Goal: Task Accomplishment & Management: Manage account settings

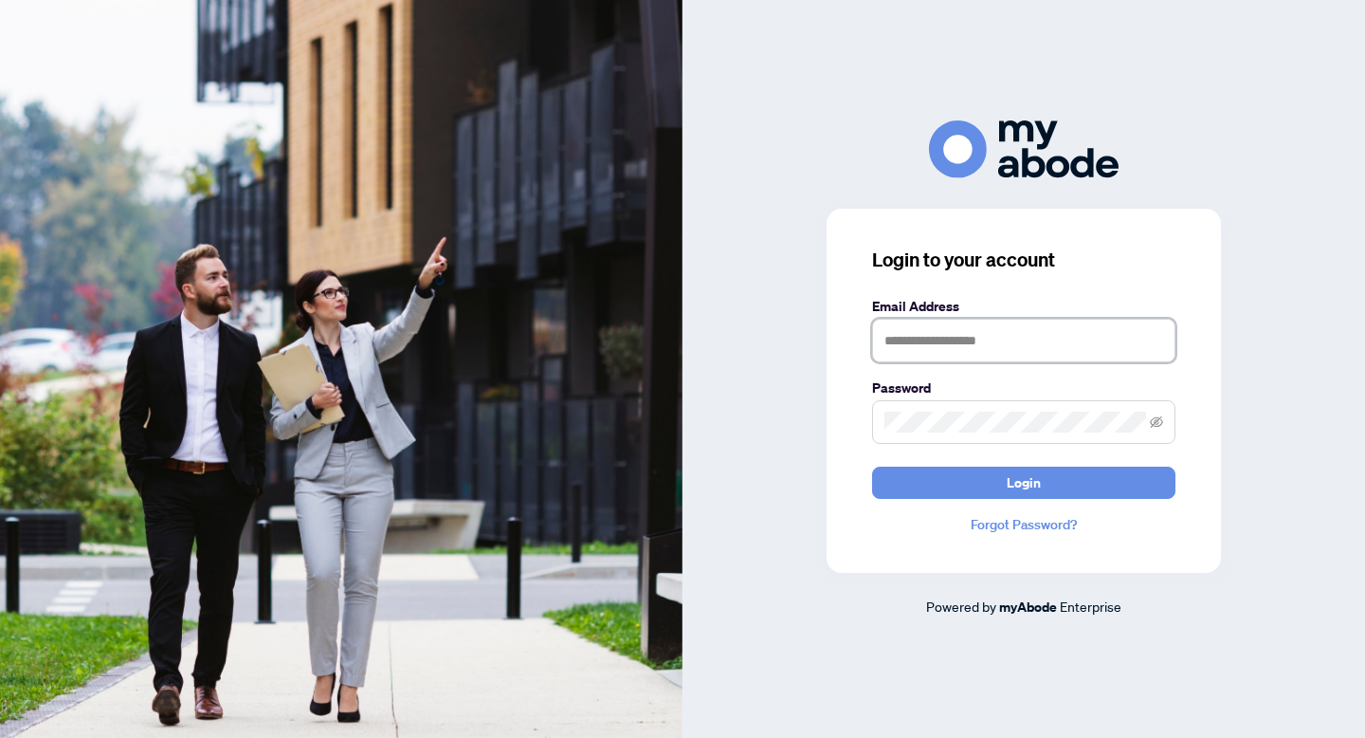
click at [937, 343] on input "text" at bounding box center [1023, 341] width 303 height 44
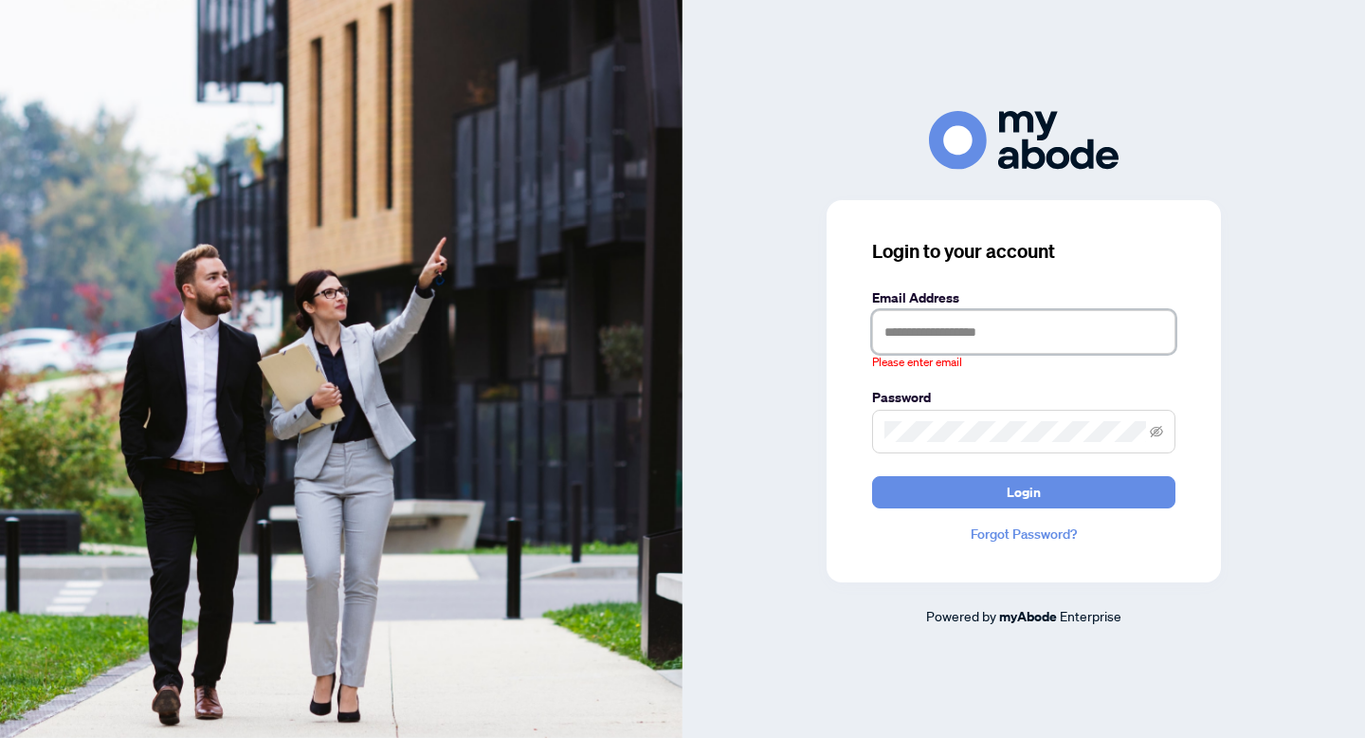
type input "**********"
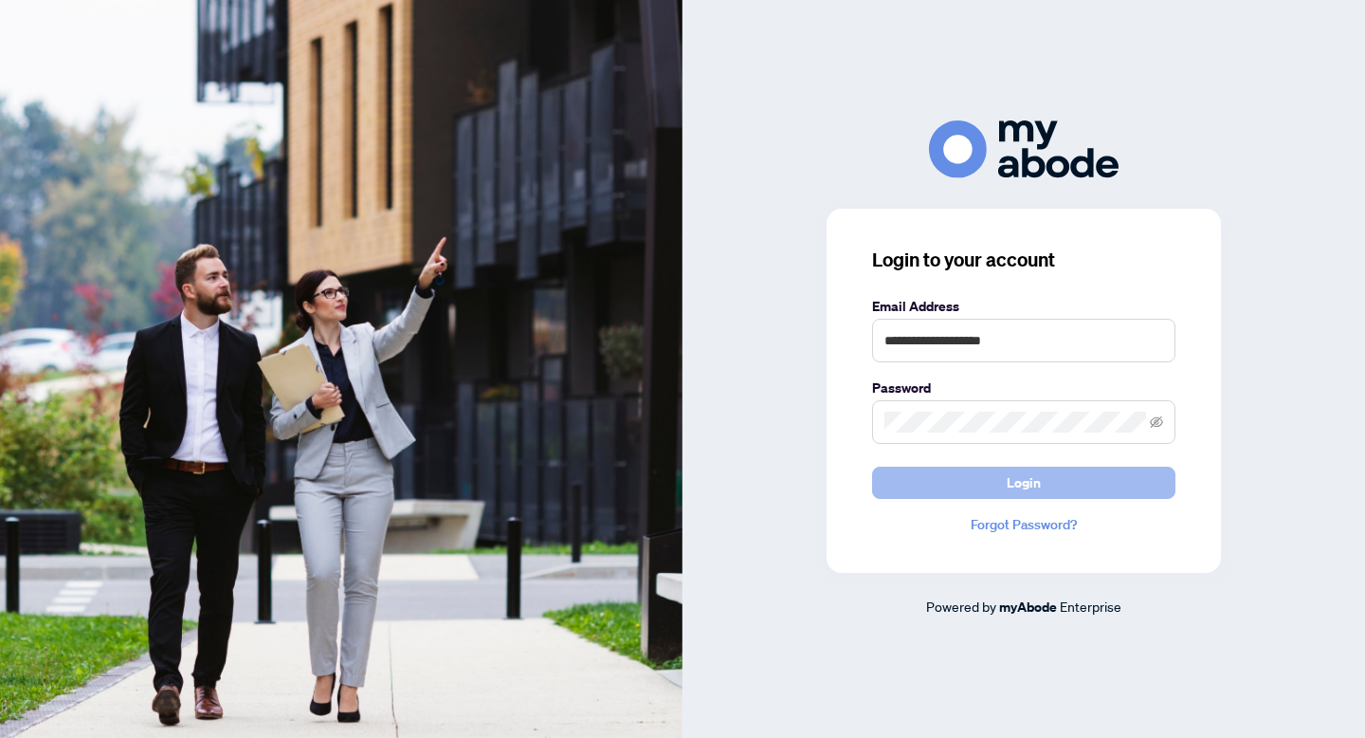
click at [1029, 492] on span "Login" at bounding box center [1024, 482] width 34 height 30
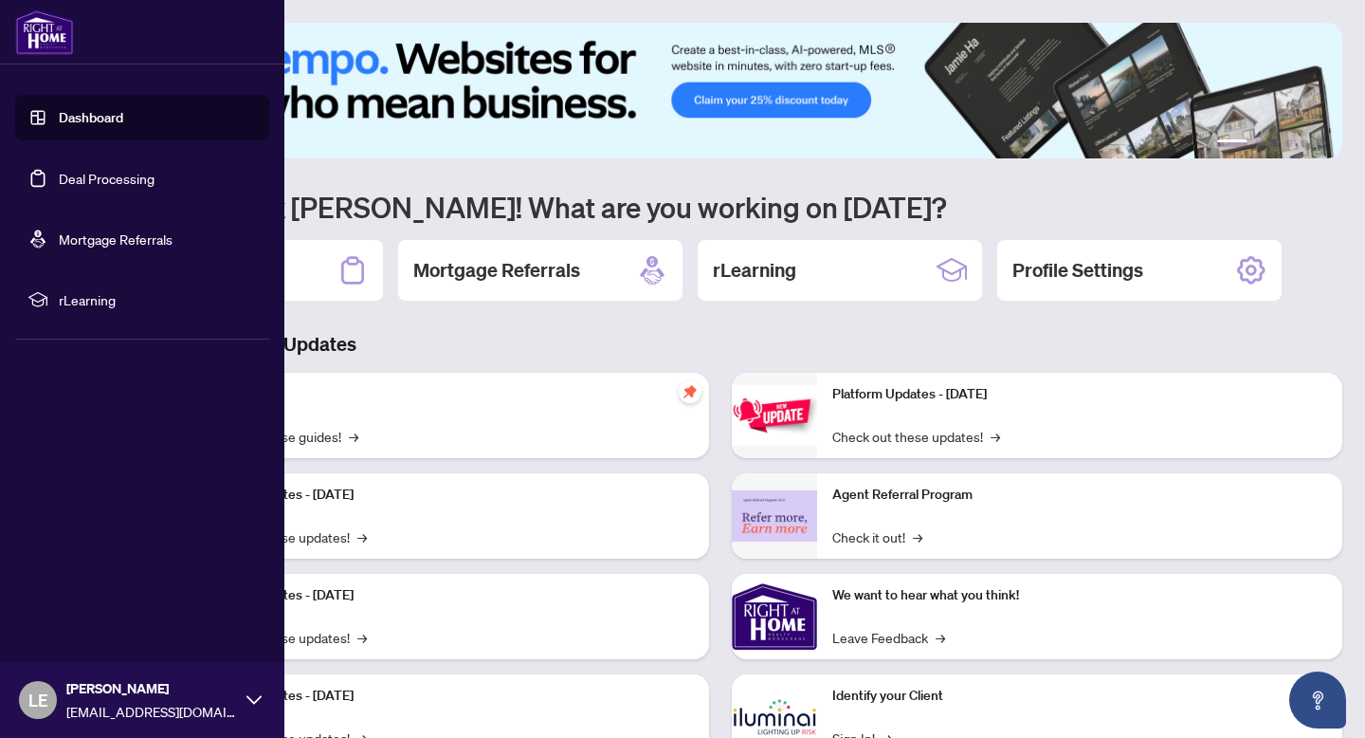
click at [59, 174] on link "Deal Processing" at bounding box center [107, 178] width 96 height 17
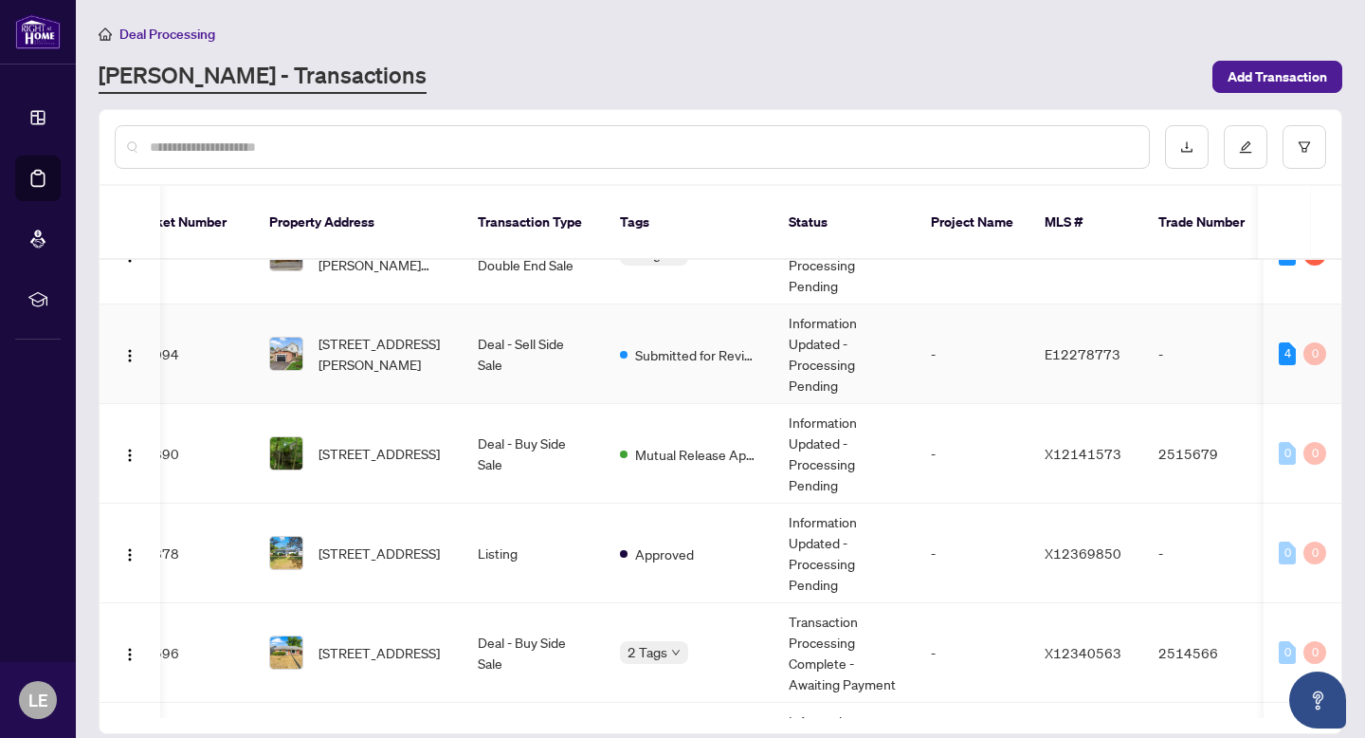
scroll to position [59, 39]
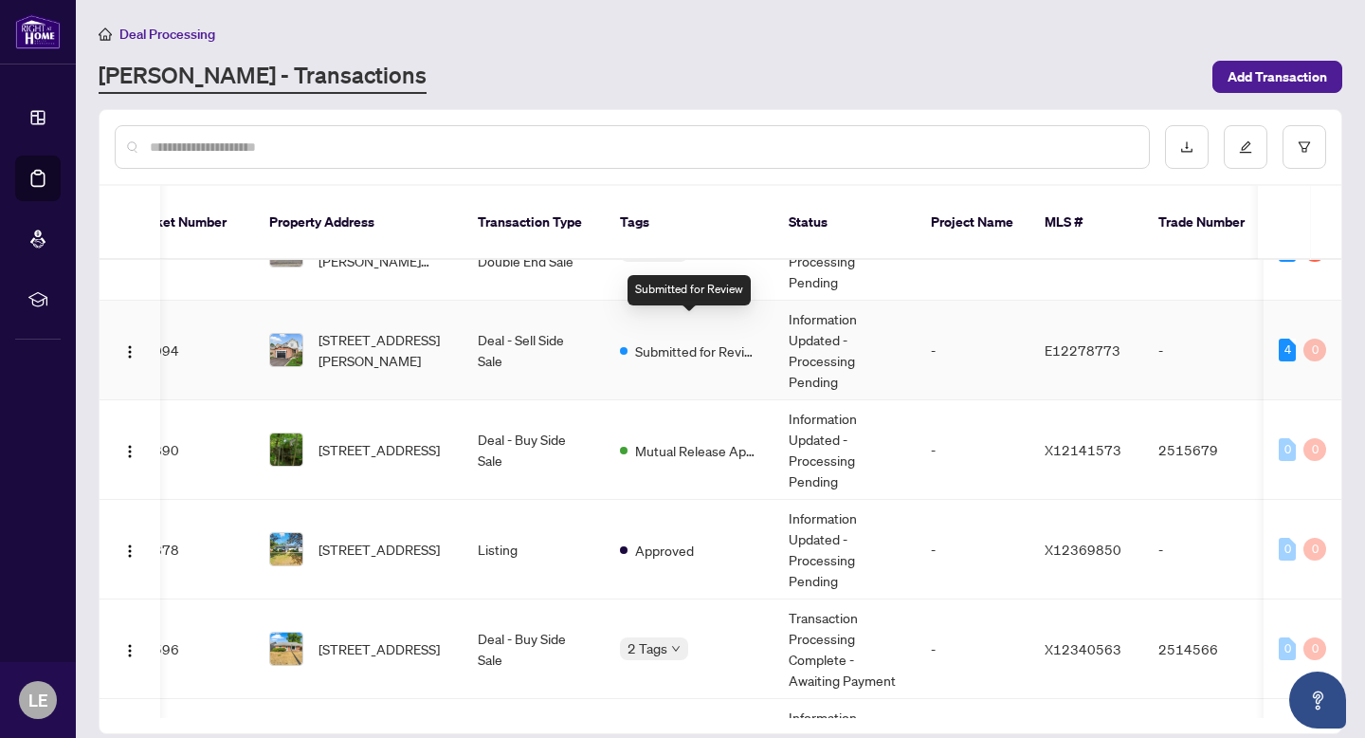
click at [682, 340] on span "Submitted for Review" at bounding box center [696, 350] width 123 height 21
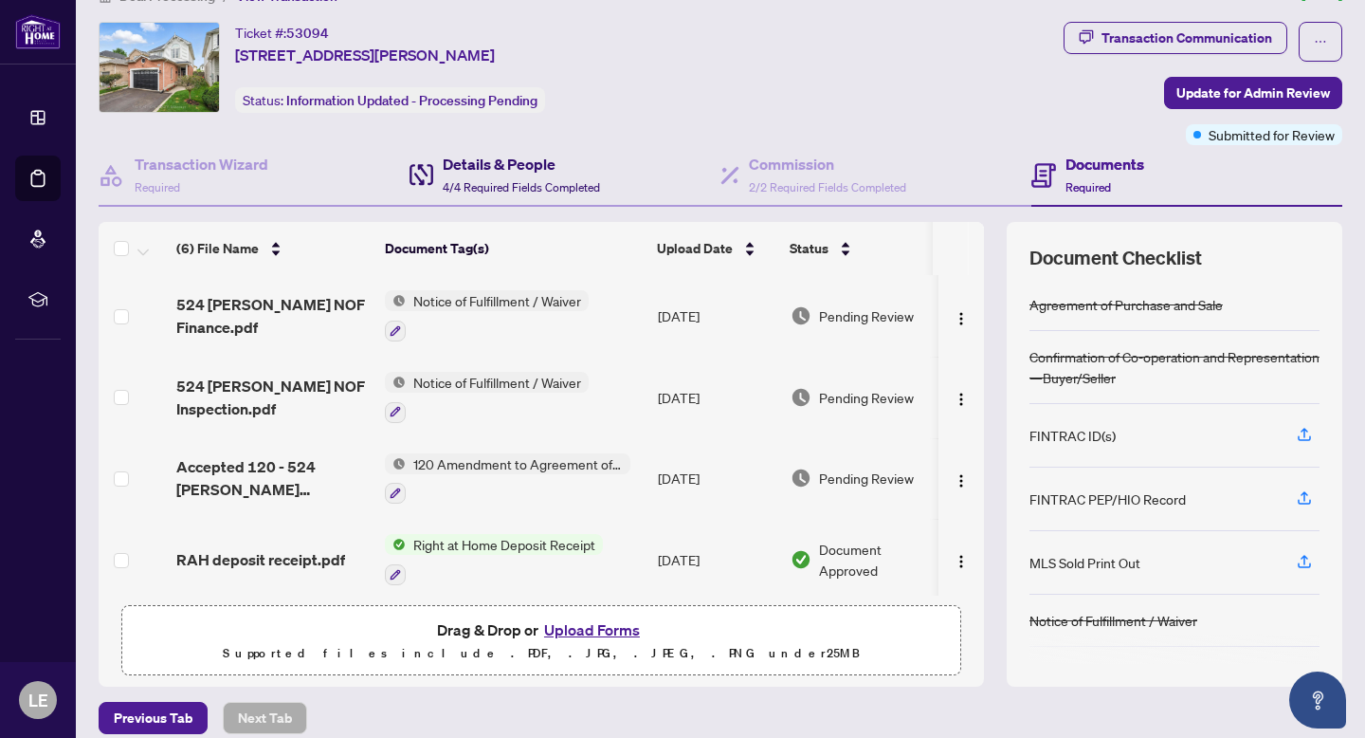
click at [518, 186] on span "4/4 Required Fields Completed" at bounding box center [521, 187] width 157 height 14
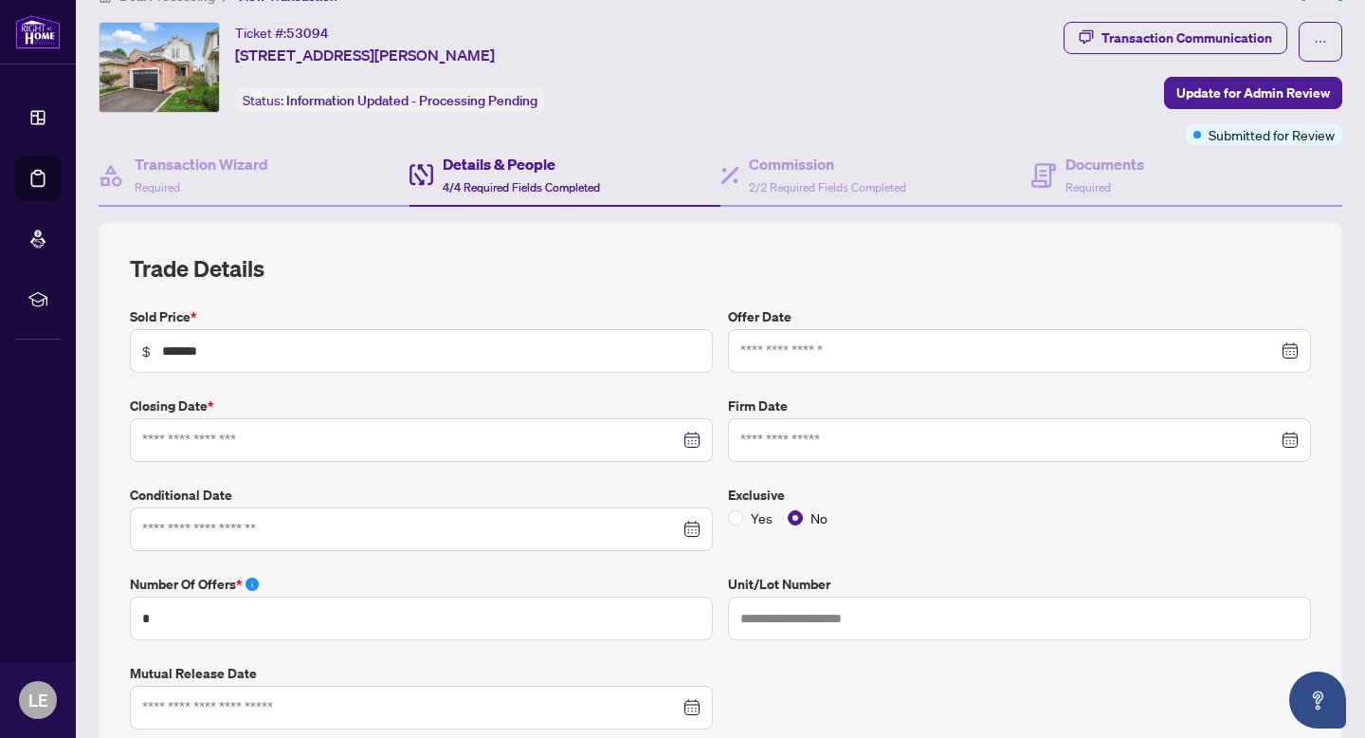
type input "**********"
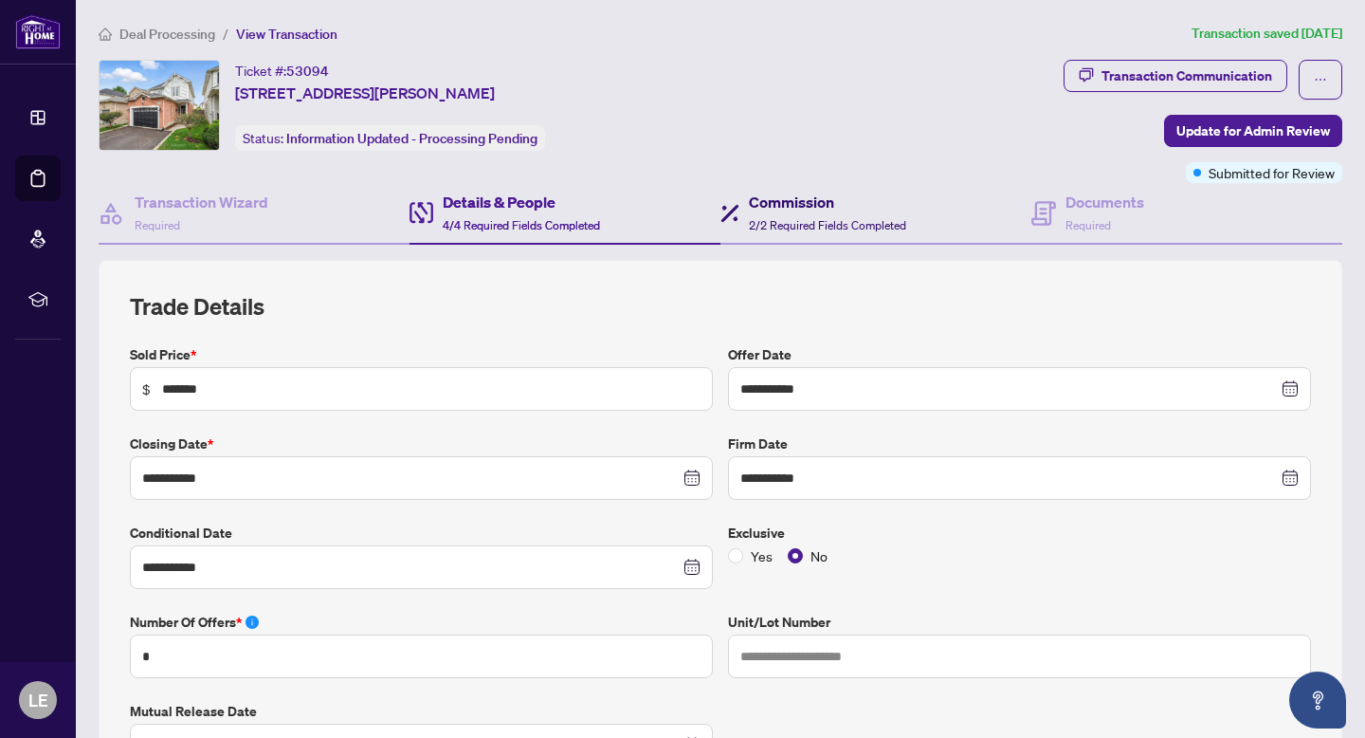
click at [767, 223] on span "2/2 Required Fields Completed" at bounding box center [827, 225] width 157 height 14
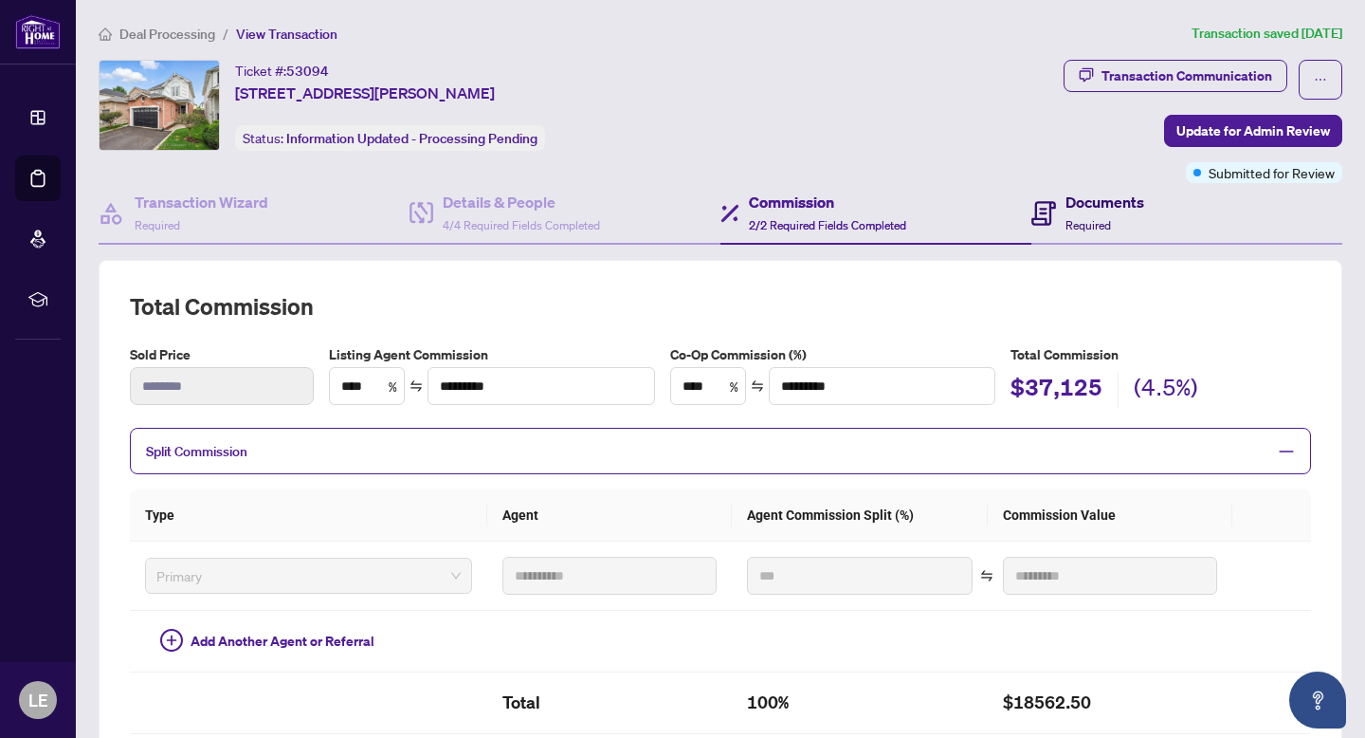
click at [1098, 218] on span "Required" at bounding box center [1089, 225] width 46 height 14
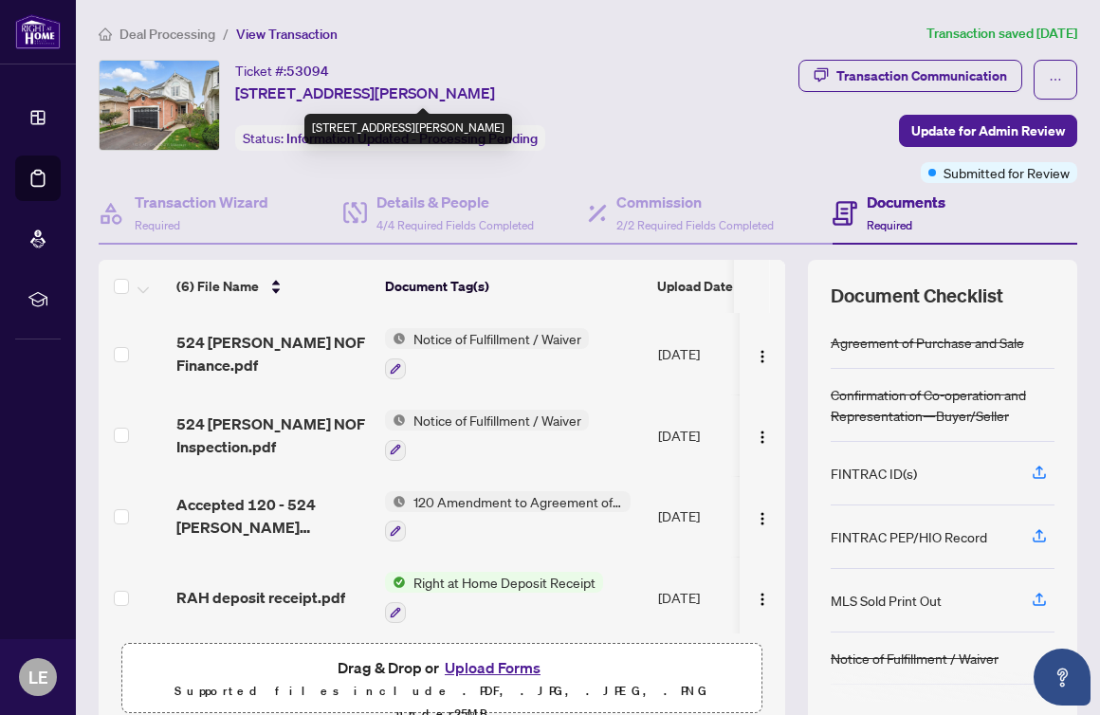
click at [641, 107] on div "Ticket #: 53094 524 Hartgrove Lane, Oshawa, Ontario L1K 2N3, Canada Status: Inf…" at bounding box center [384, 105] width 570 height 91
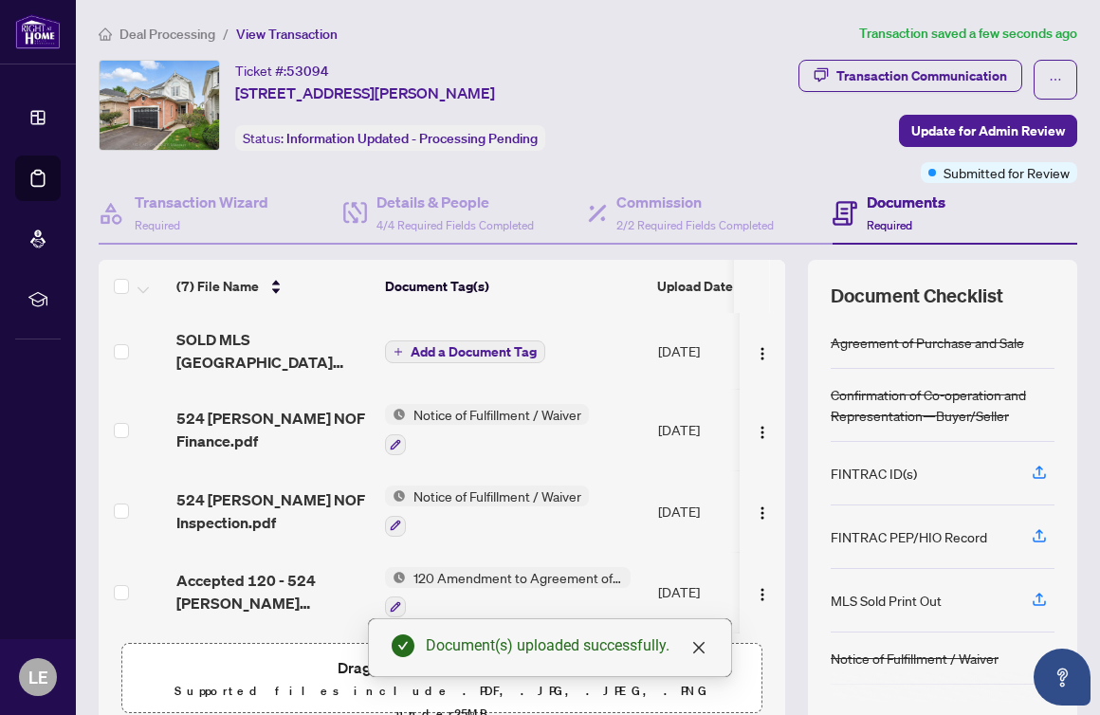
click at [427, 346] on span "Add a Document Tag" at bounding box center [474, 351] width 126 height 13
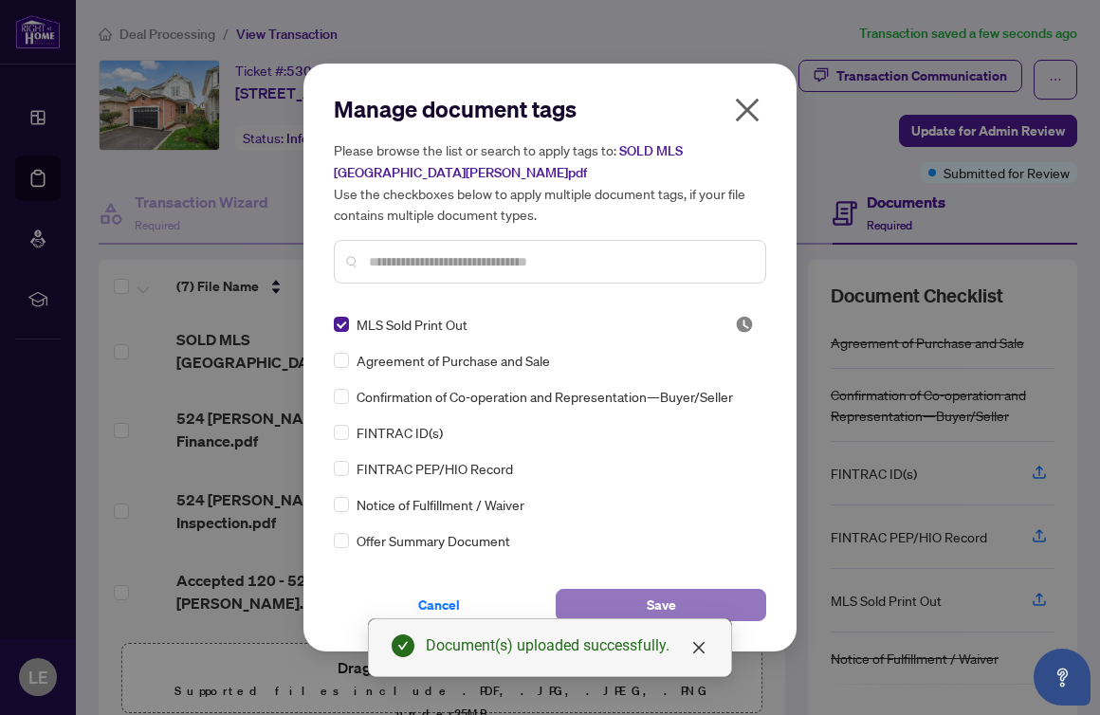
click at [645, 602] on button "Save" at bounding box center [661, 605] width 211 height 32
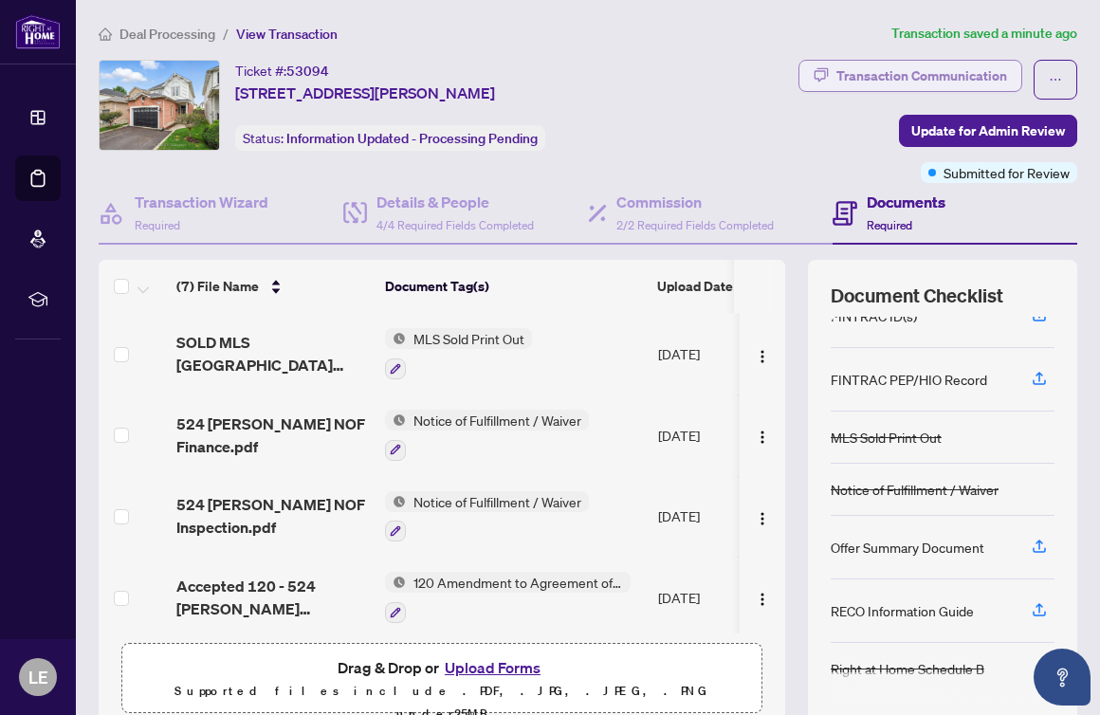
click at [931, 62] on div "Transaction Communication" at bounding box center [921, 76] width 171 height 30
type textarea "**********"
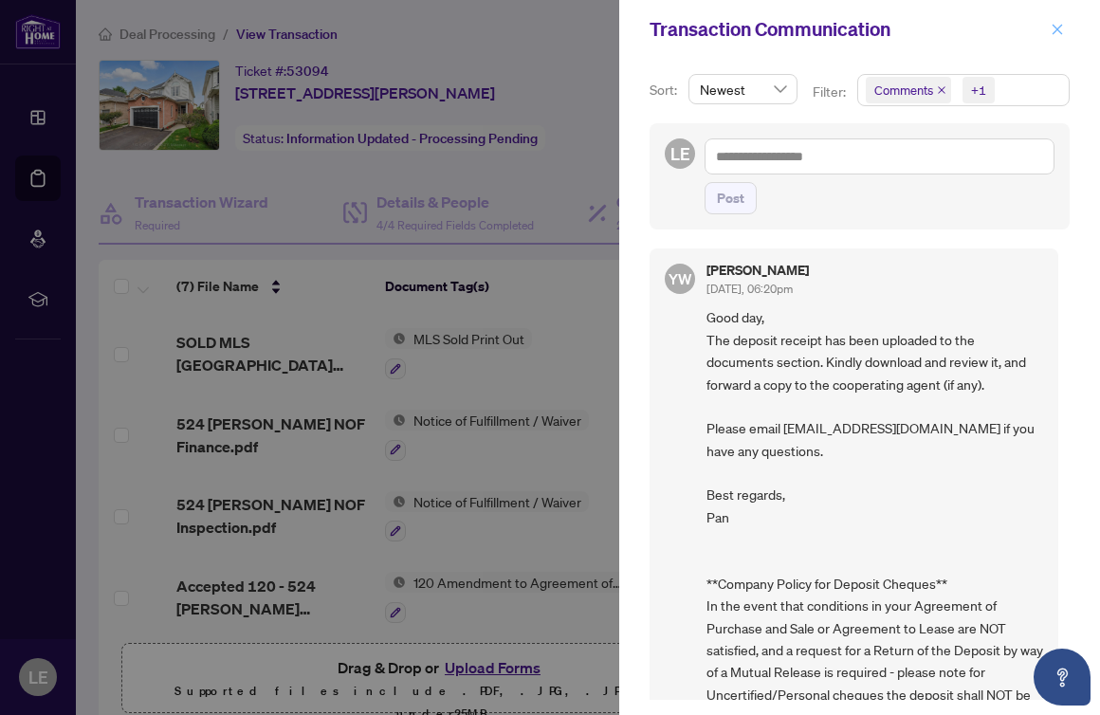
click at [1056, 29] on icon "close" at bounding box center [1058, 29] width 10 height 10
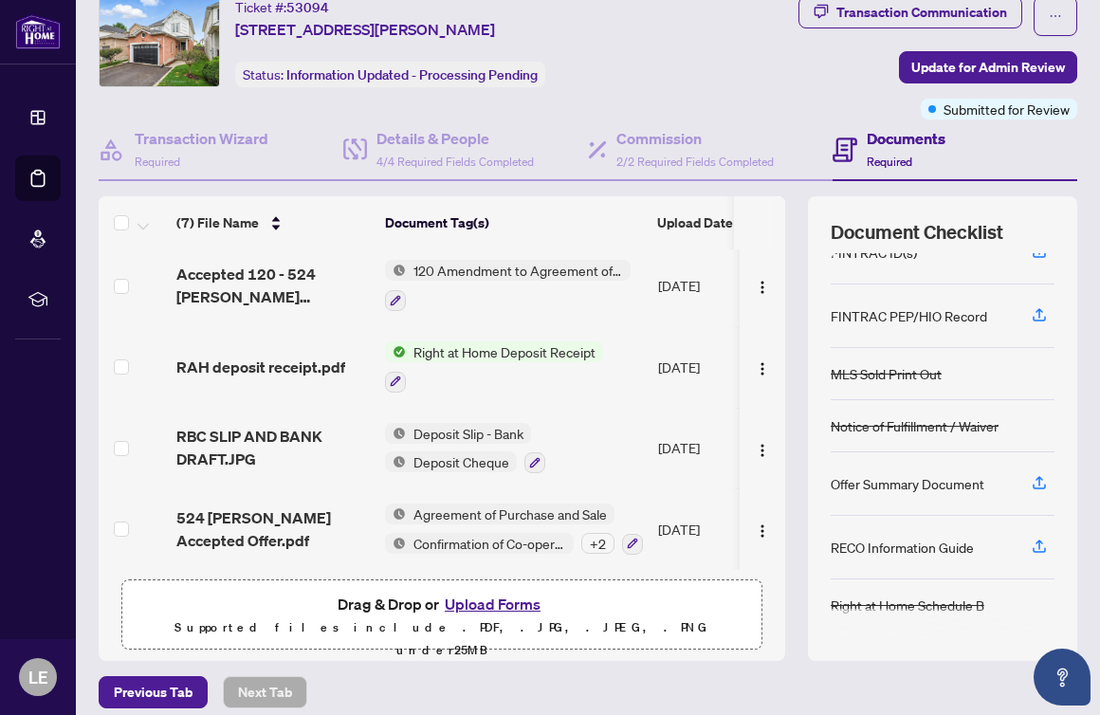
scroll to position [78, 0]
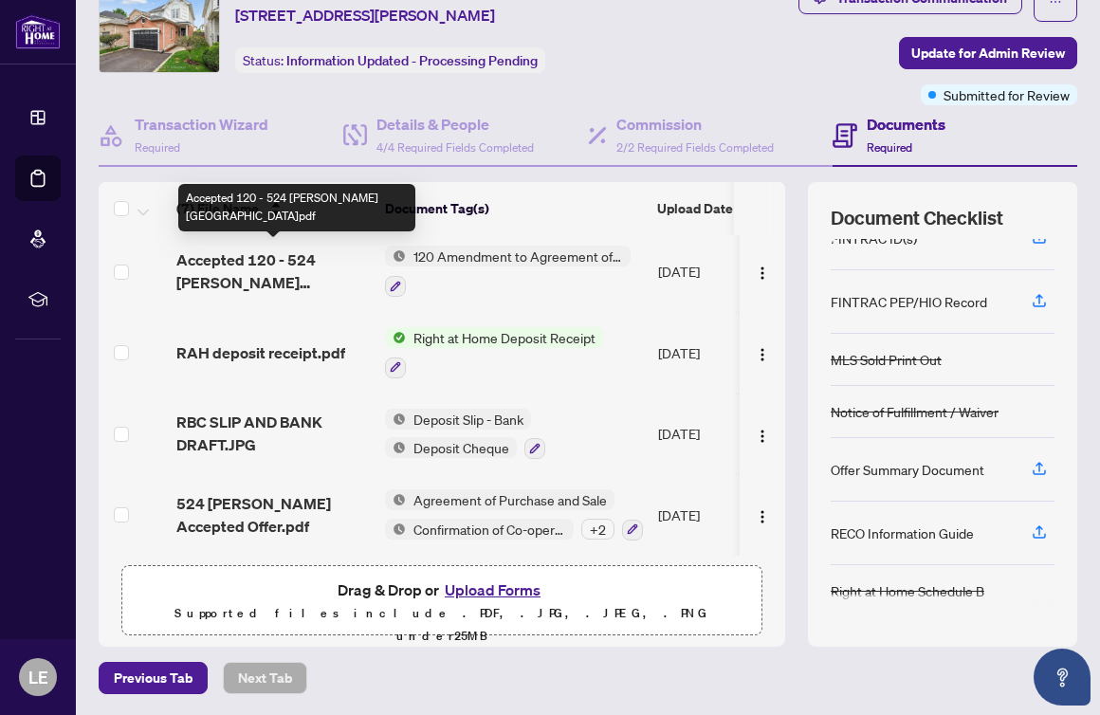
click at [297, 257] on span "Accepted 120 - 524 Hartgrove.pdf" at bounding box center [272, 271] width 193 height 46
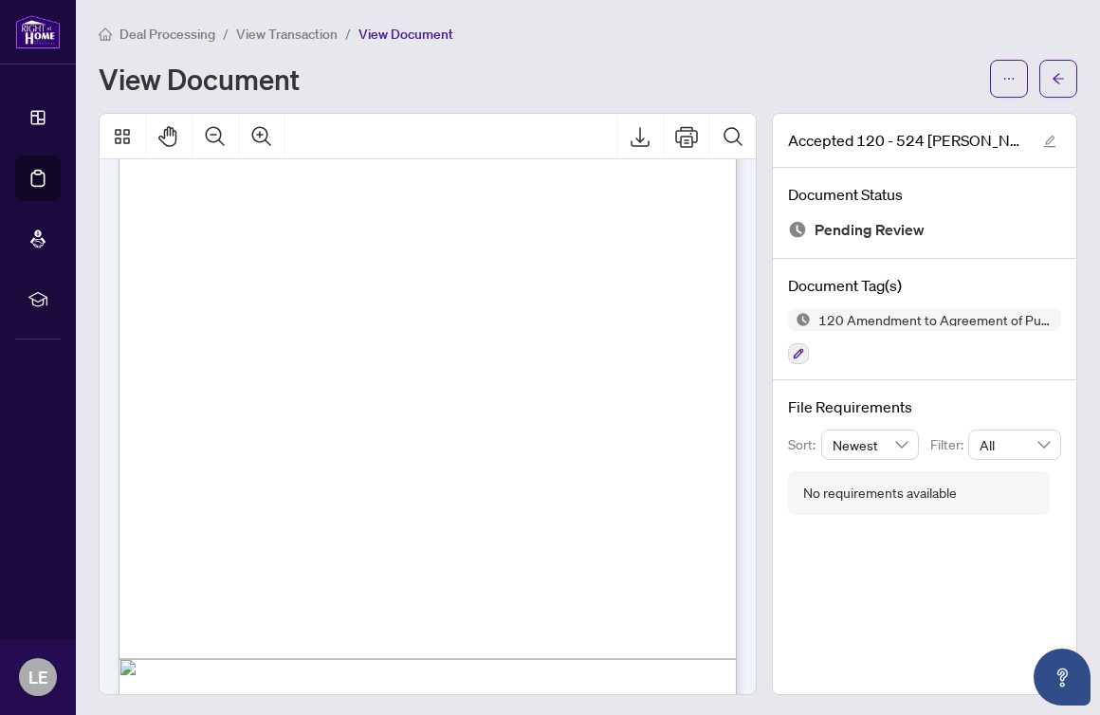
scroll to position [1076, 0]
click at [1043, 79] on button "button" at bounding box center [1058, 79] width 38 height 38
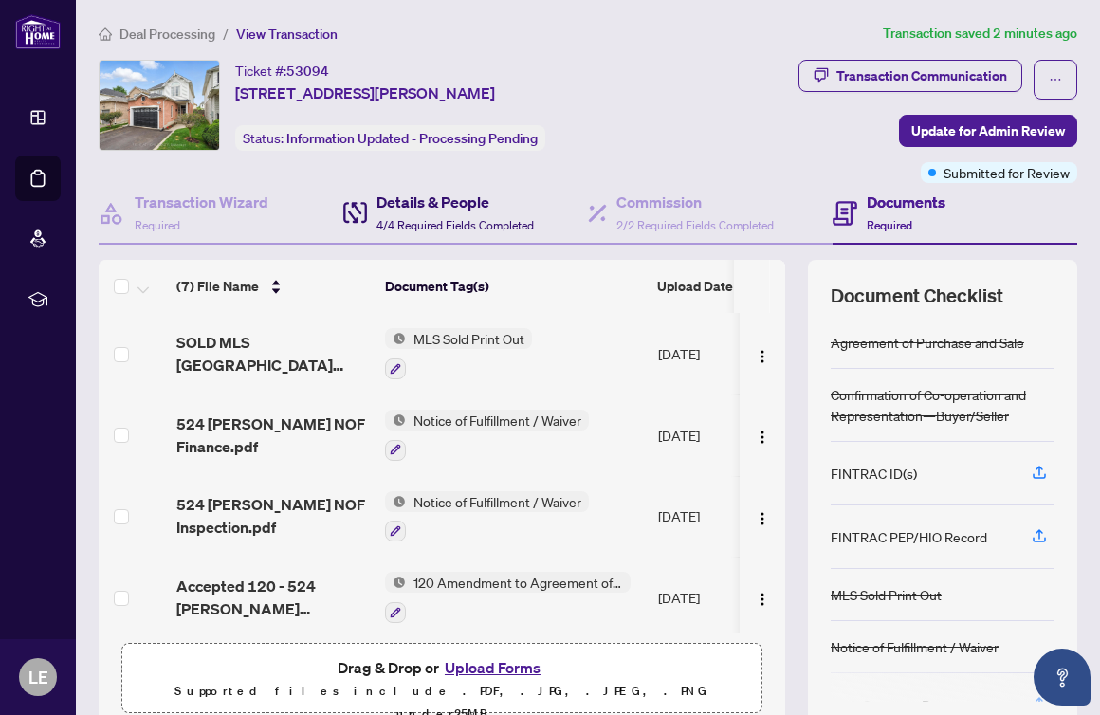
click at [417, 198] on h4 "Details & People" at bounding box center [454, 202] width 157 height 23
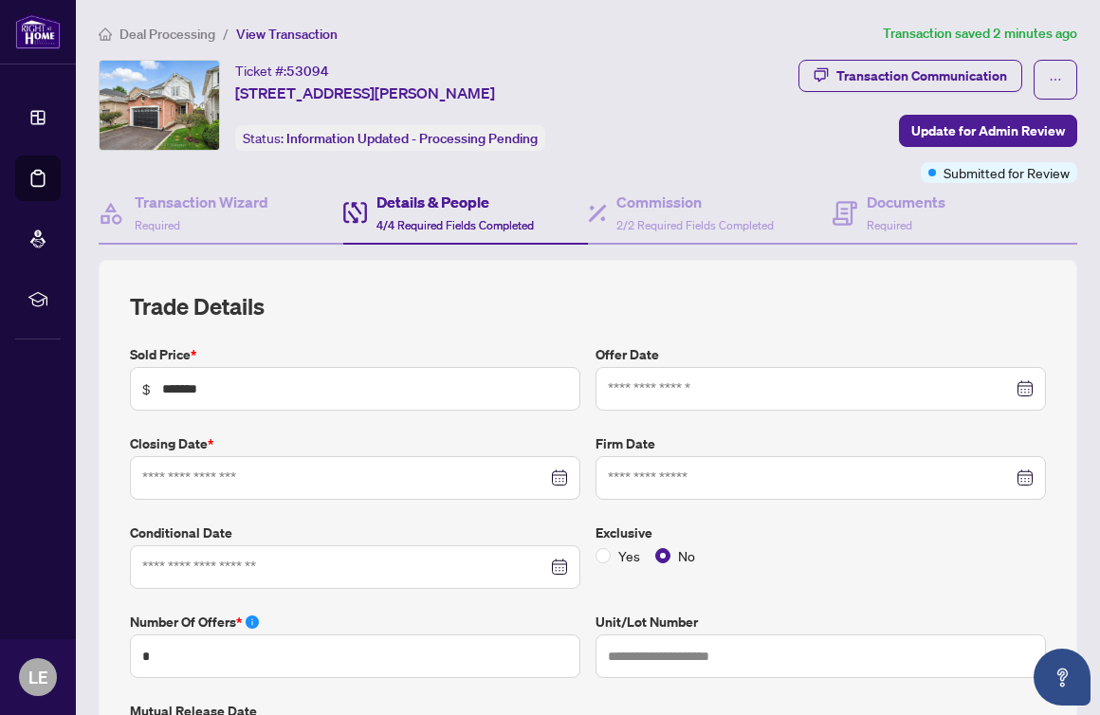
type input "**********"
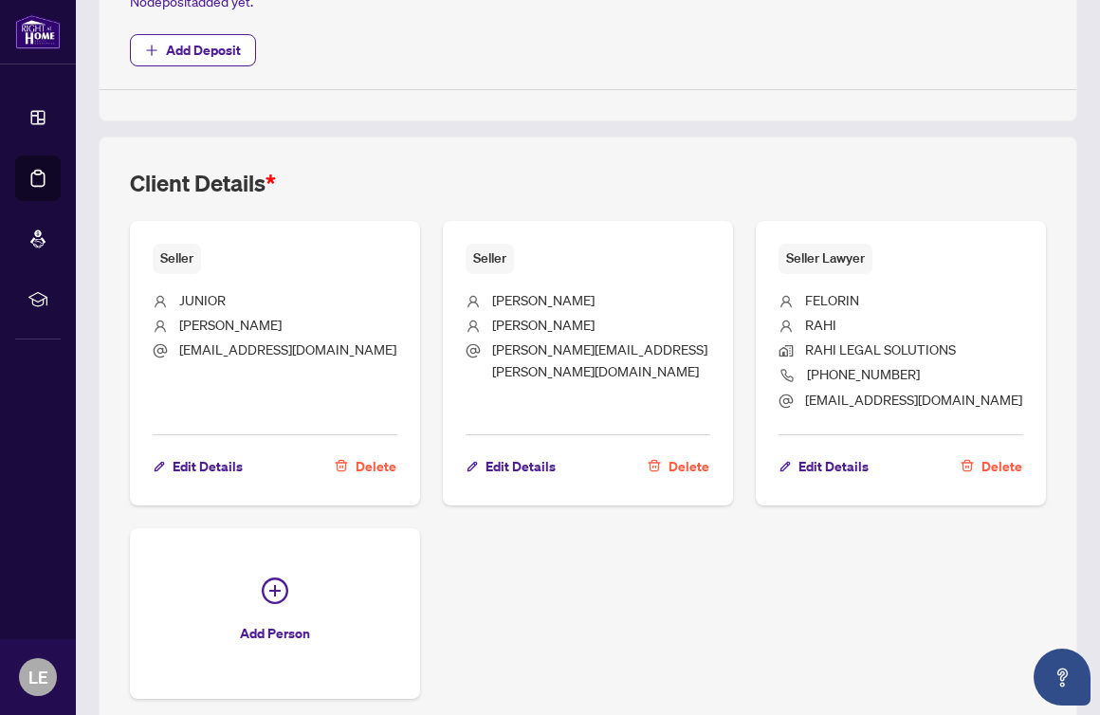
scroll to position [865, 0]
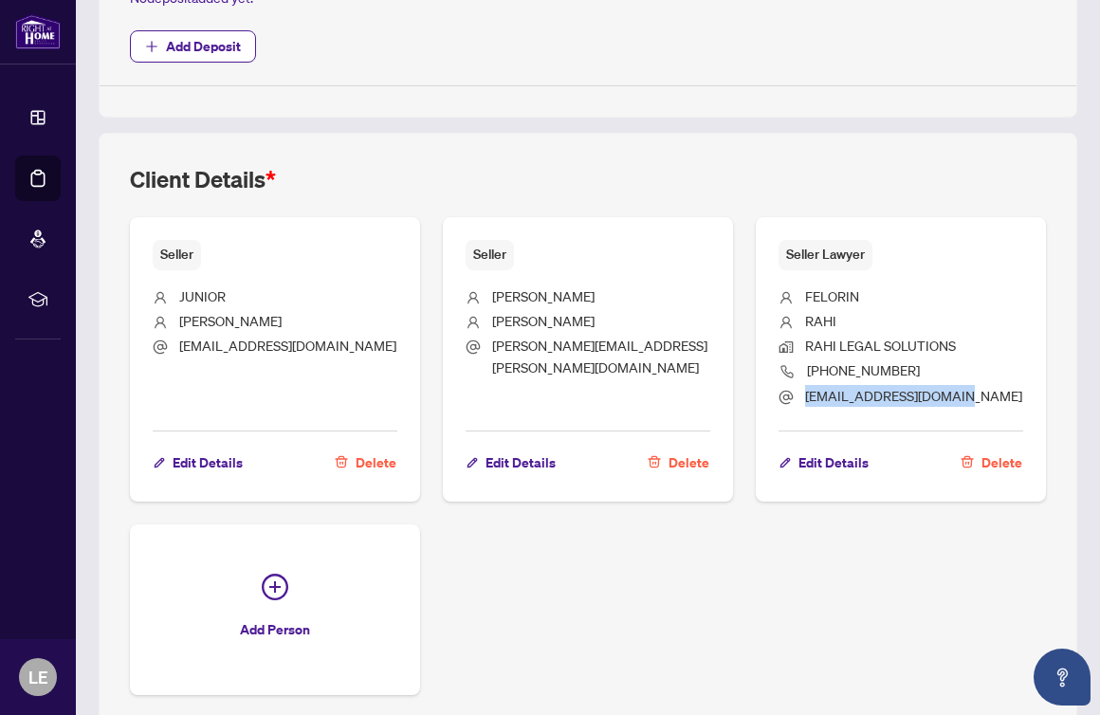
drag, startPoint x: 960, startPoint y: 395, endPoint x: 808, endPoint y: 401, distance: 151.8
click at [808, 401] on li "Felorin@rlrlawfirm.com" at bounding box center [900, 397] width 245 height 25
copy span "Felorin@rlrlawfirm.com"
